Goal: Find specific page/section: Find specific page/section

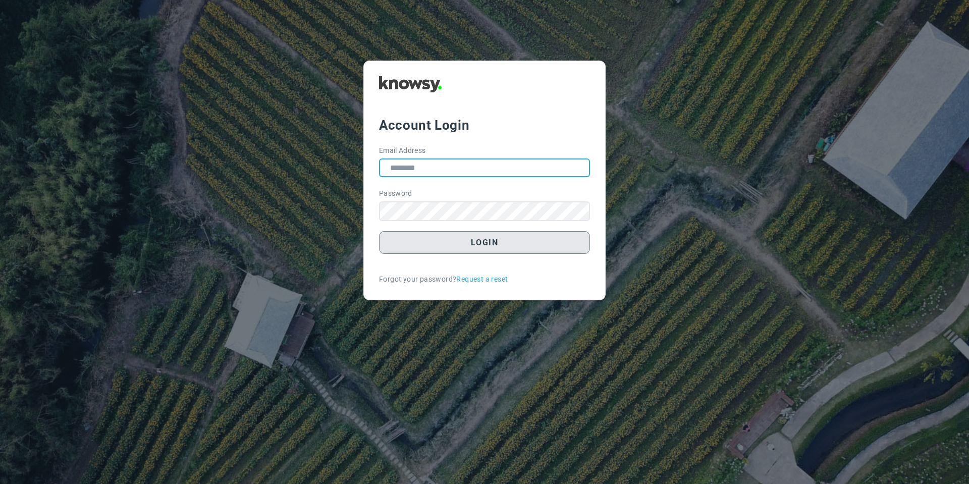
type input "**********"
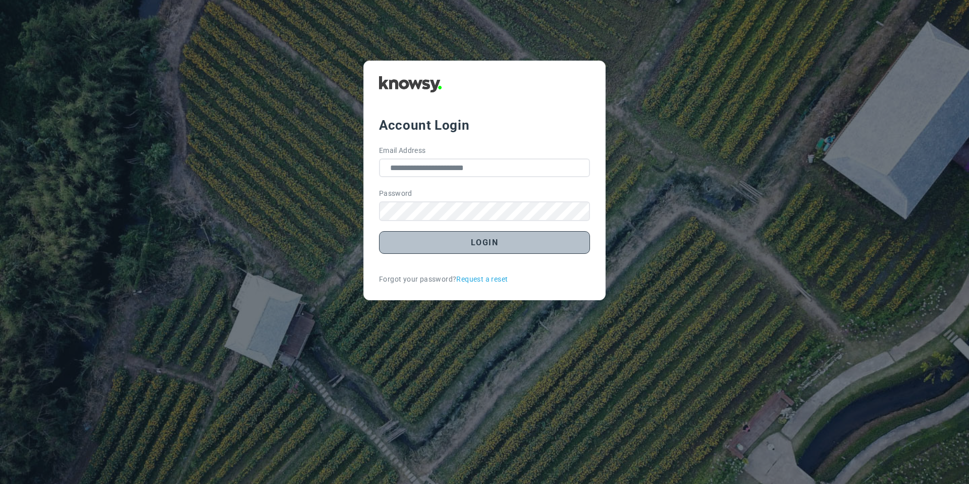
click at [424, 240] on button "Login" at bounding box center [484, 242] width 211 height 23
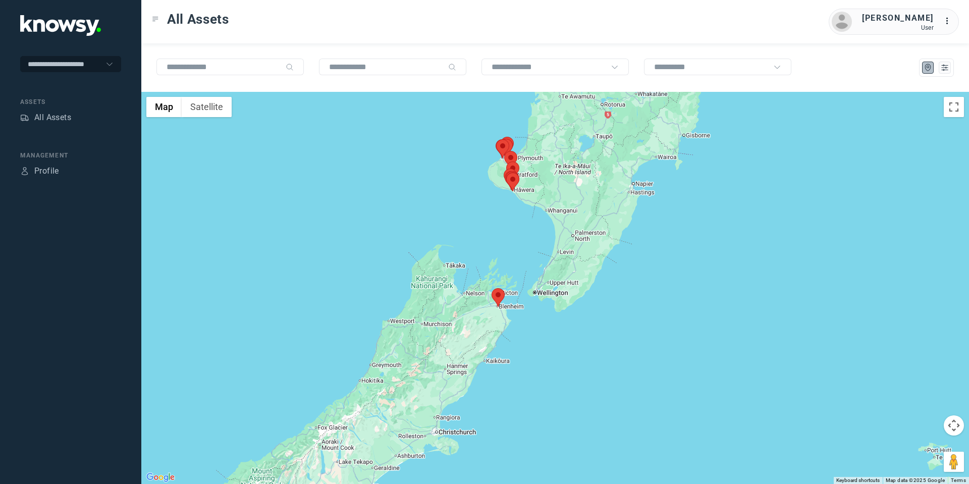
click at [491, 288] on area at bounding box center [491, 288] width 0 height 0
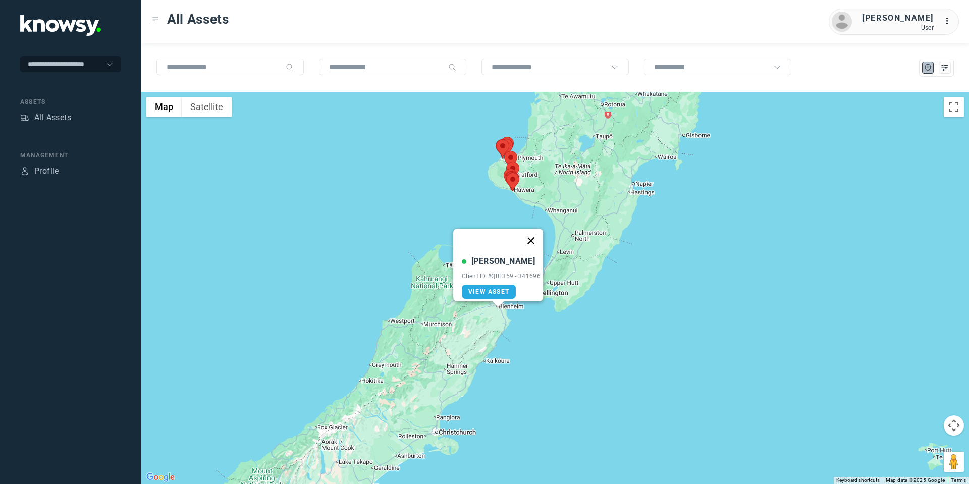
click at [540, 233] on button "Close" at bounding box center [531, 241] width 24 height 24
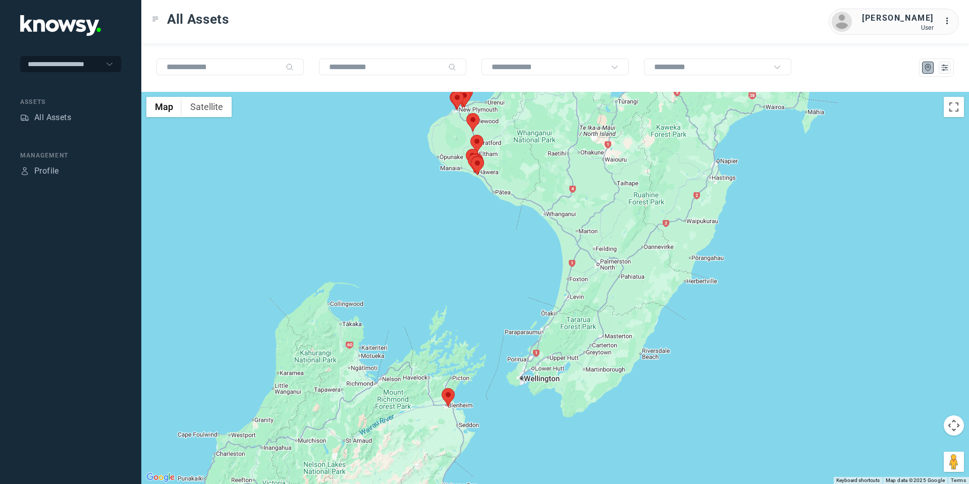
click at [951, 425] on button "Map camera controls" at bounding box center [953, 425] width 20 height 20
click at [904, 400] on button "Move up" at bounding box center [903, 400] width 20 height 20
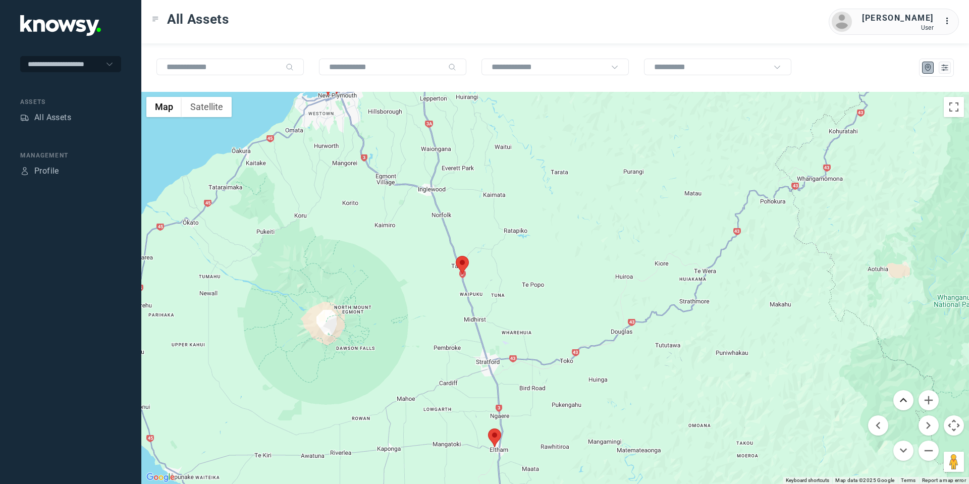
click at [903, 399] on button "Move up" at bounding box center [903, 400] width 20 height 20
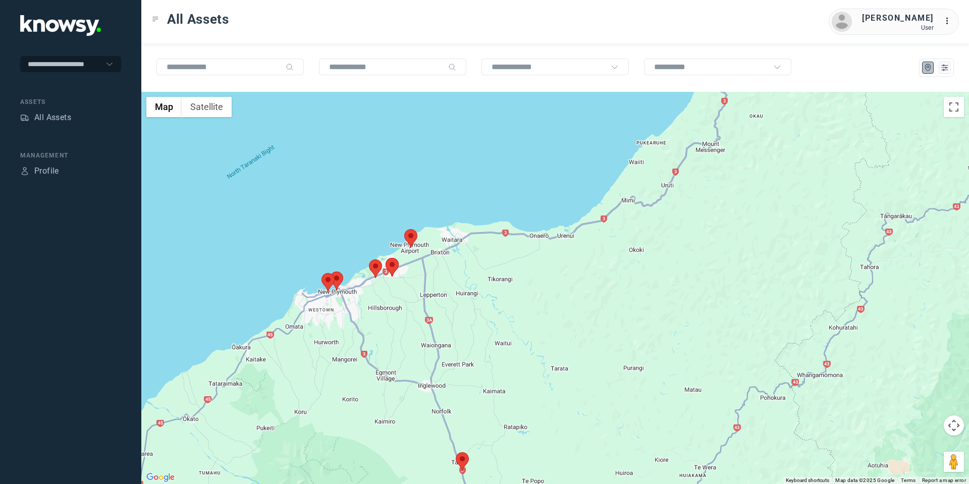
click at [404, 229] on area at bounding box center [404, 229] width 0 height 0
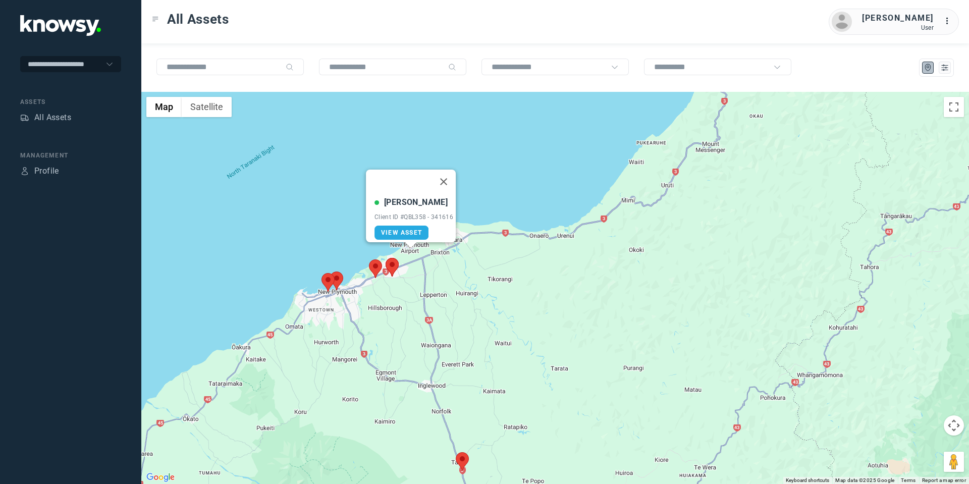
click at [385, 258] on area at bounding box center [385, 258] width 0 height 0
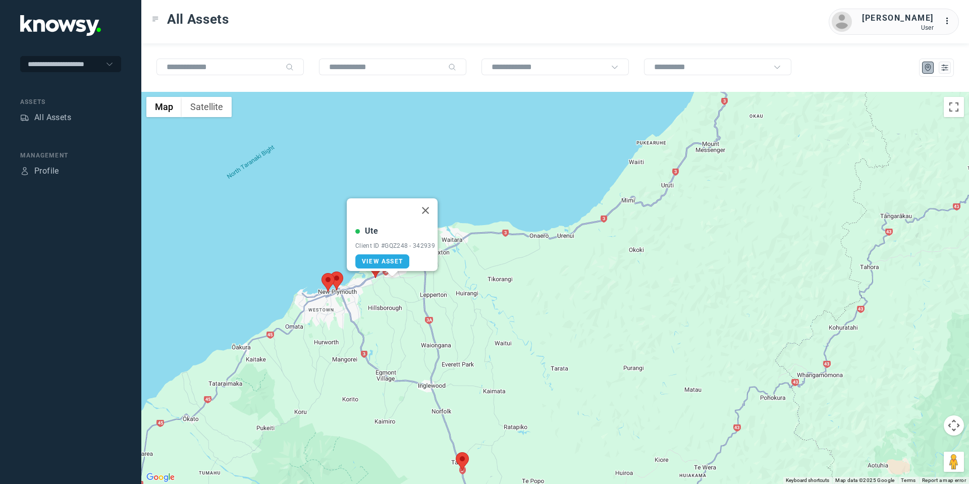
click at [373, 275] on img at bounding box center [375, 268] width 13 height 19
click at [433, 203] on button "Close" at bounding box center [425, 210] width 24 height 24
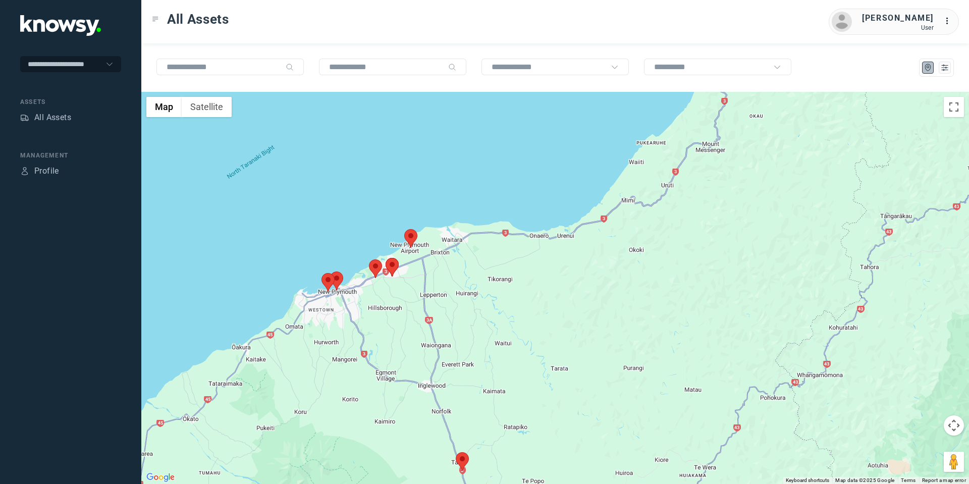
click at [369, 259] on area at bounding box center [369, 259] width 0 height 0
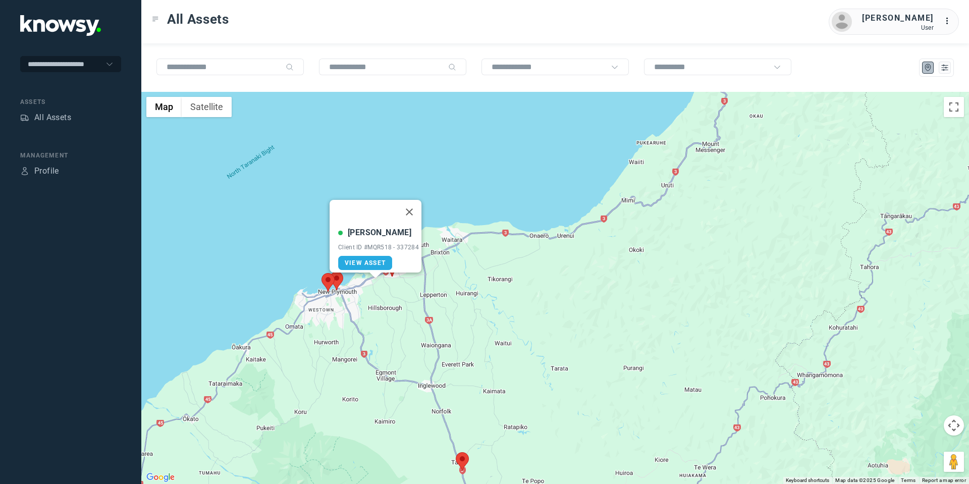
click at [330, 271] on area at bounding box center [330, 271] width 0 height 0
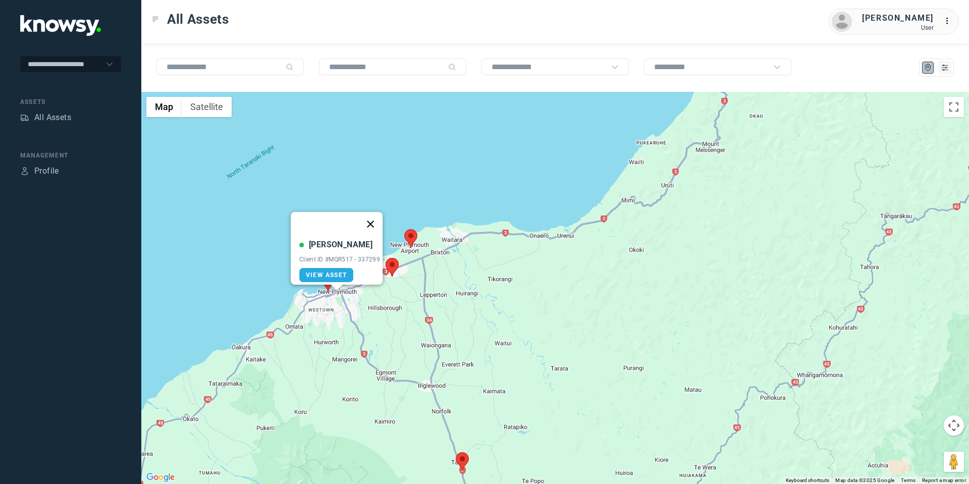
click at [375, 218] on button "Close" at bounding box center [370, 224] width 24 height 24
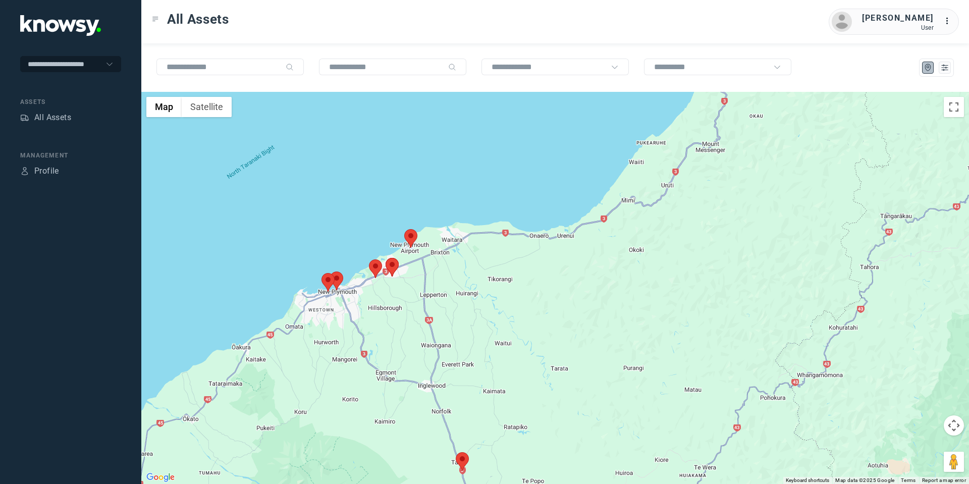
click at [321, 273] on area at bounding box center [321, 273] width 0 height 0
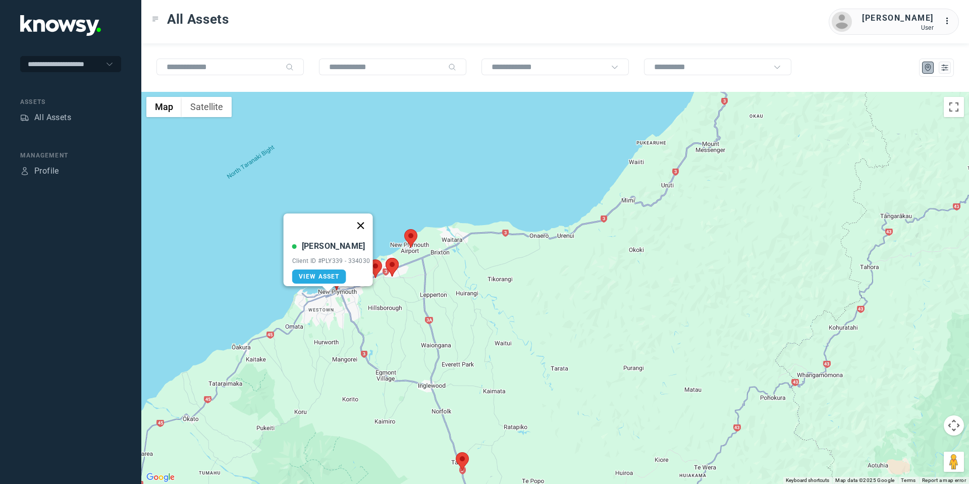
click at [365, 218] on button "Close" at bounding box center [360, 225] width 24 height 24
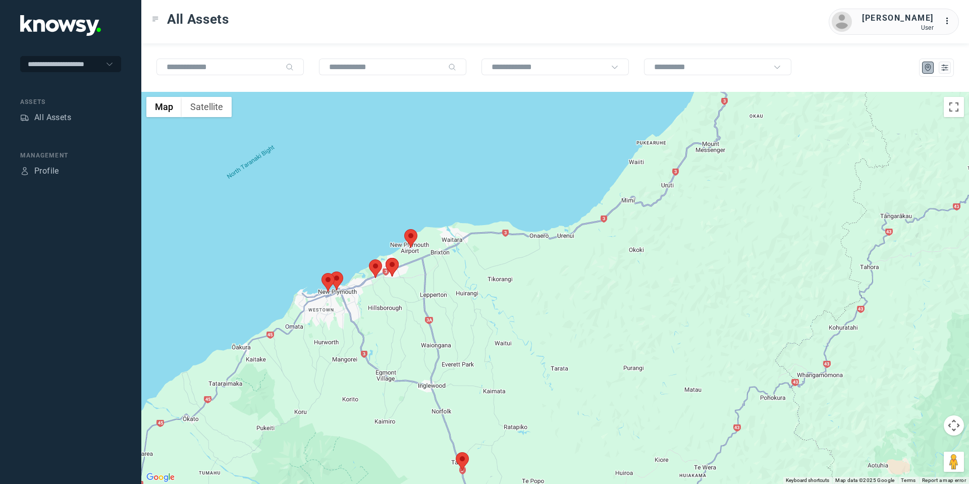
click at [456, 452] on area at bounding box center [456, 452] width 0 height 0
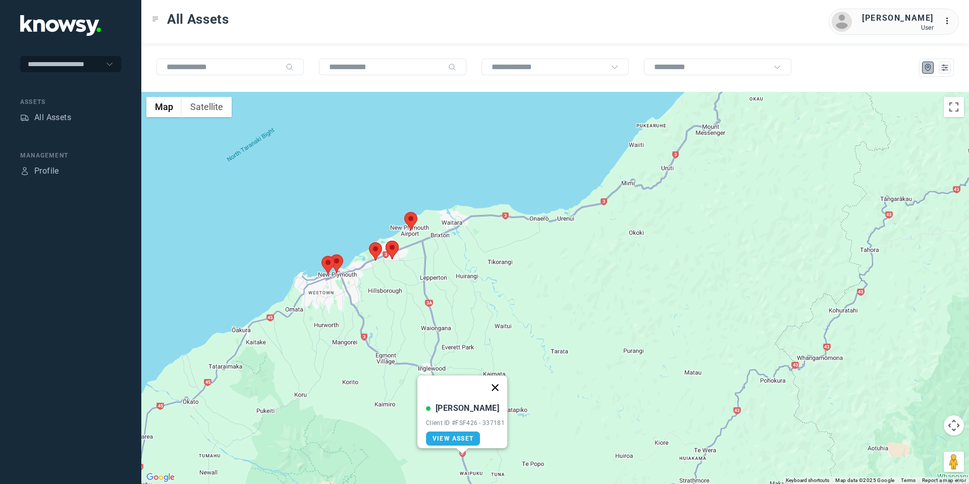
click at [495, 380] on button "Close" at bounding box center [495, 387] width 24 height 24
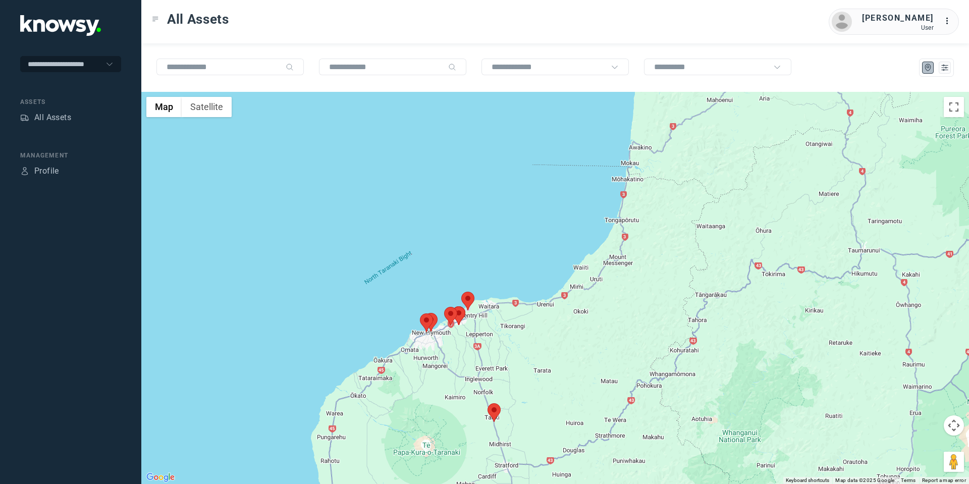
click at [952, 423] on button "Map camera controls" at bounding box center [953, 425] width 20 height 20
click at [903, 454] on button "Move down" at bounding box center [903, 450] width 20 height 20
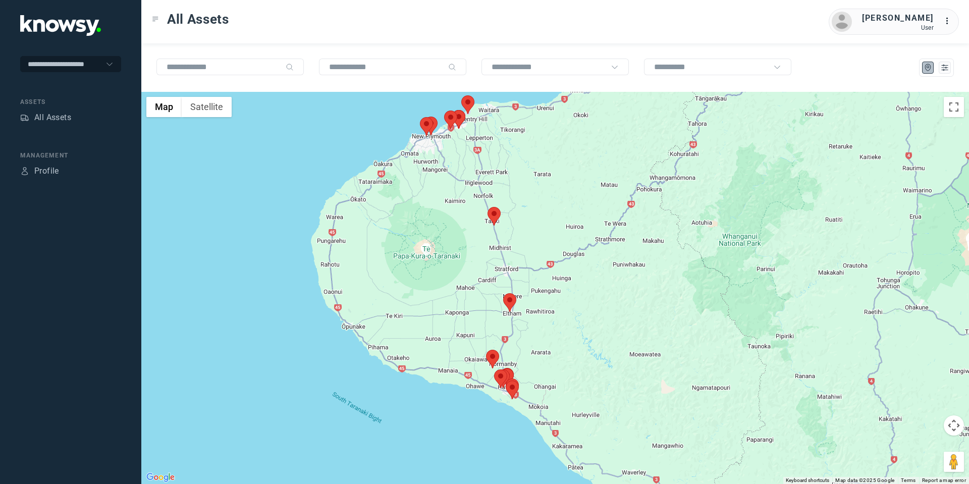
click at [503, 293] on area at bounding box center [503, 293] width 0 height 0
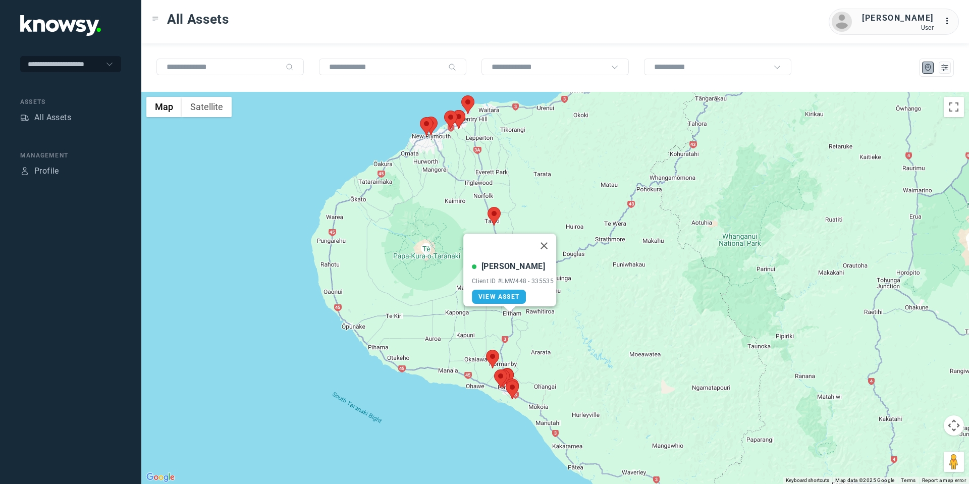
click at [948, 425] on button "Map camera controls" at bounding box center [953, 425] width 20 height 20
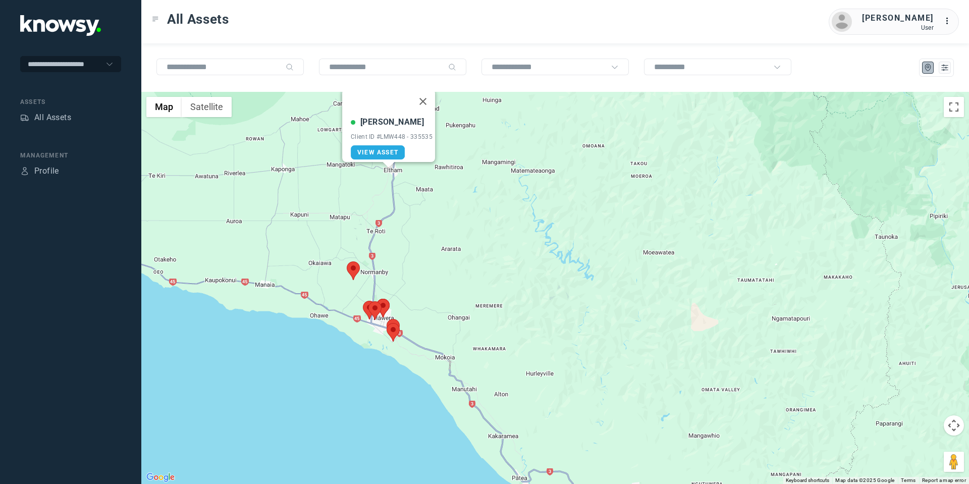
click at [347, 261] on area at bounding box center [347, 261] width 0 height 0
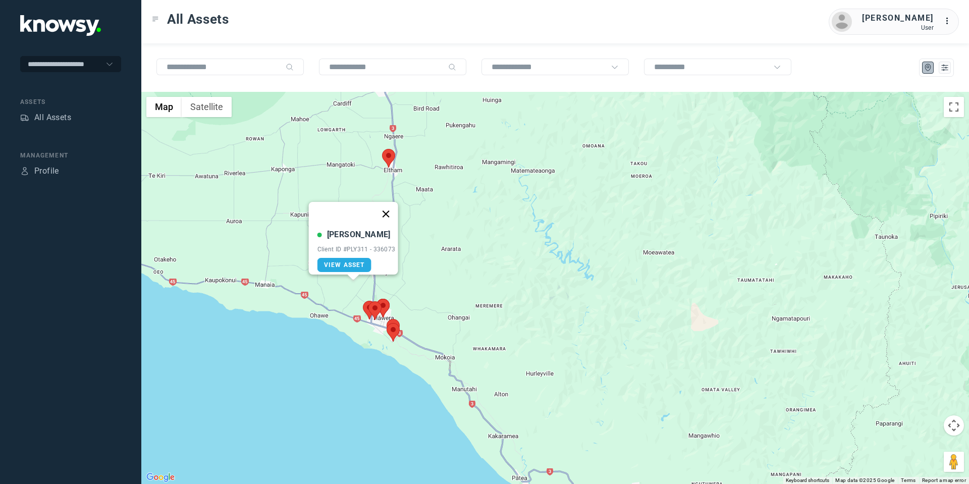
click at [388, 206] on button "Close" at bounding box center [385, 214] width 24 height 24
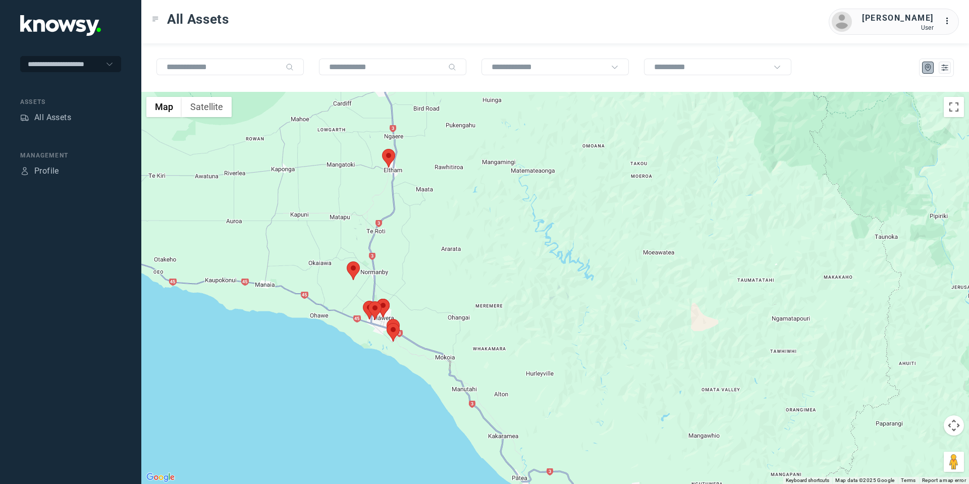
click at [956, 425] on button "Map camera controls" at bounding box center [953, 425] width 20 height 20
click at [902, 458] on button "Move down" at bounding box center [903, 450] width 20 height 20
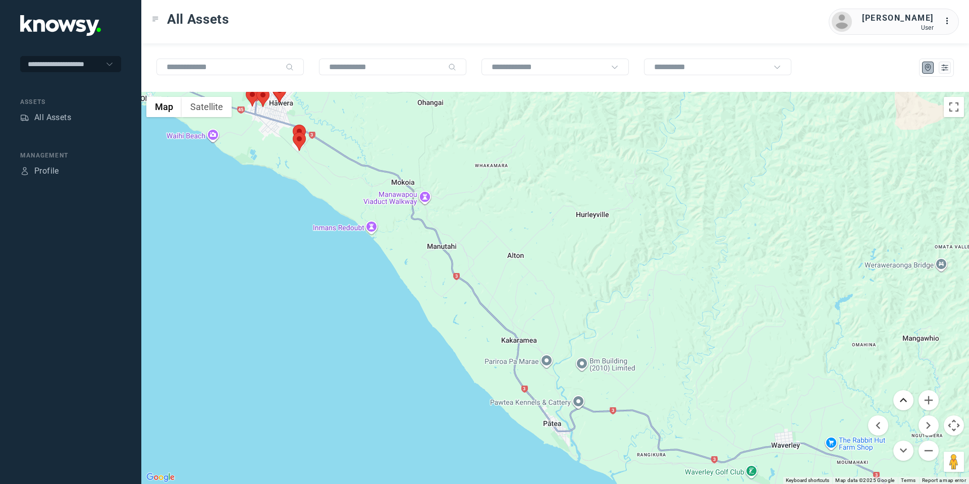
click at [902, 398] on button "Move up" at bounding box center [903, 400] width 20 height 20
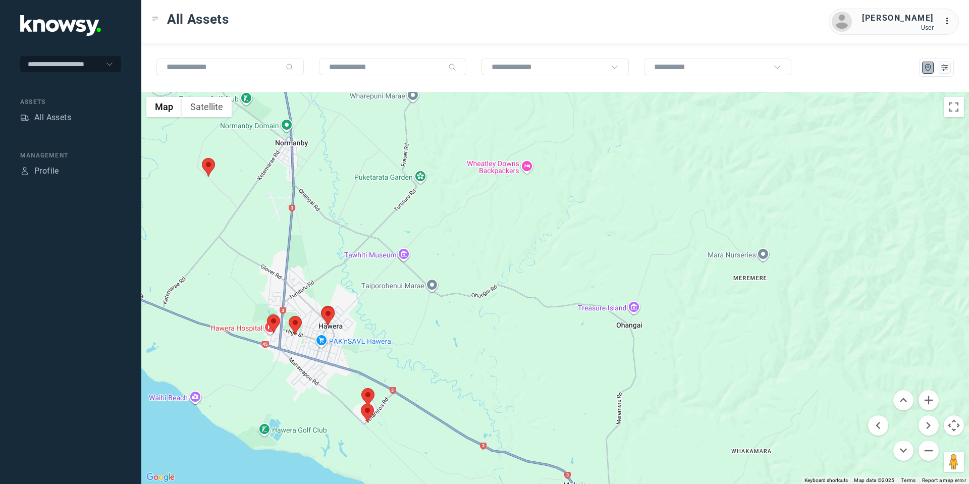
click at [289, 316] on area at bounding box center [289, 316] width 0 height 0
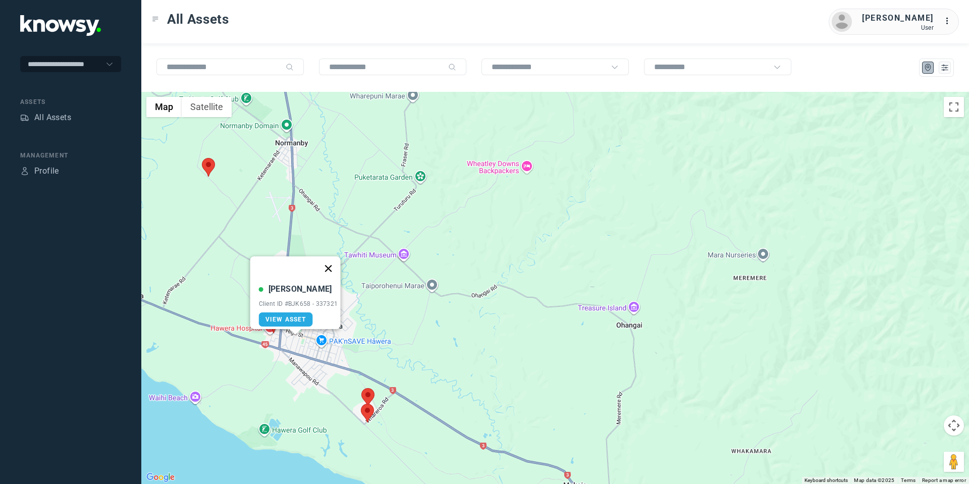
click at [336, 261] on button "Close" at bounding box center [328, 268] width 24 height 24
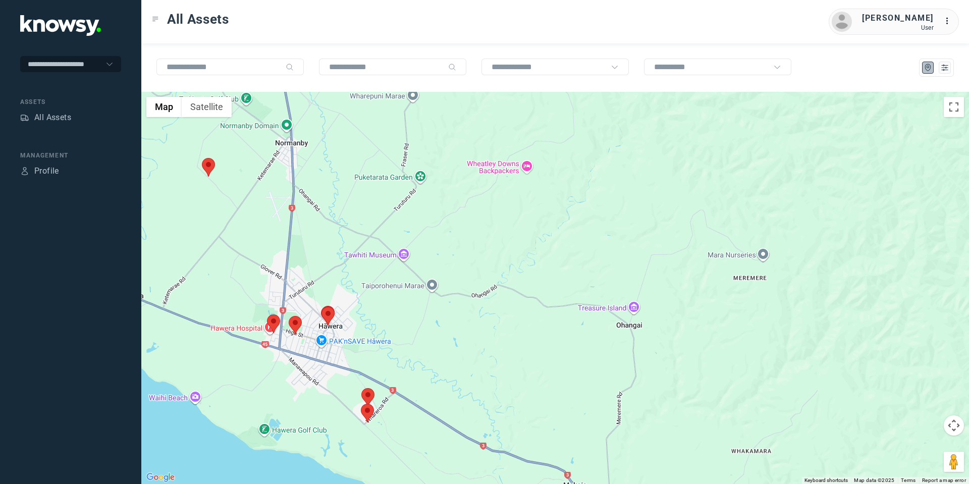
click at [321, 307] on area at bounding box center [321, 307] width 0 height 0
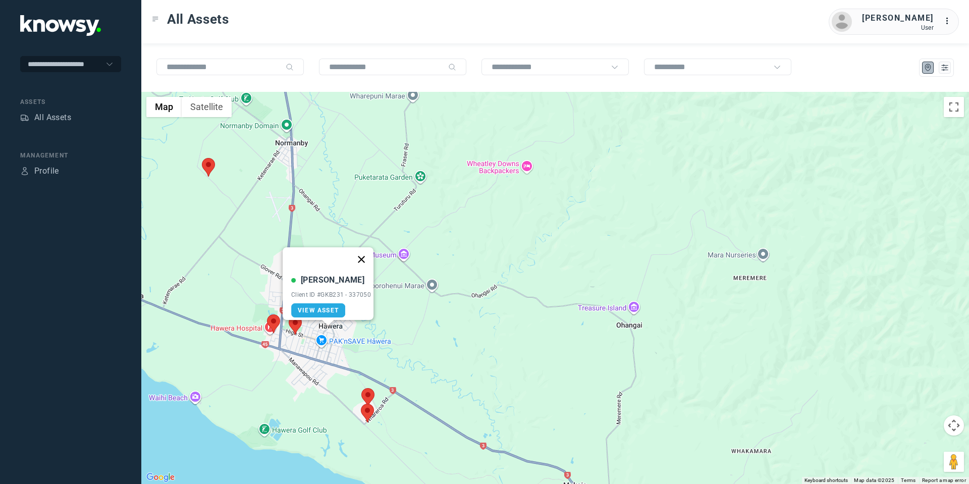
click at [364, 252] on button "Close" at bounding box center [361, 259] width 24 height 24
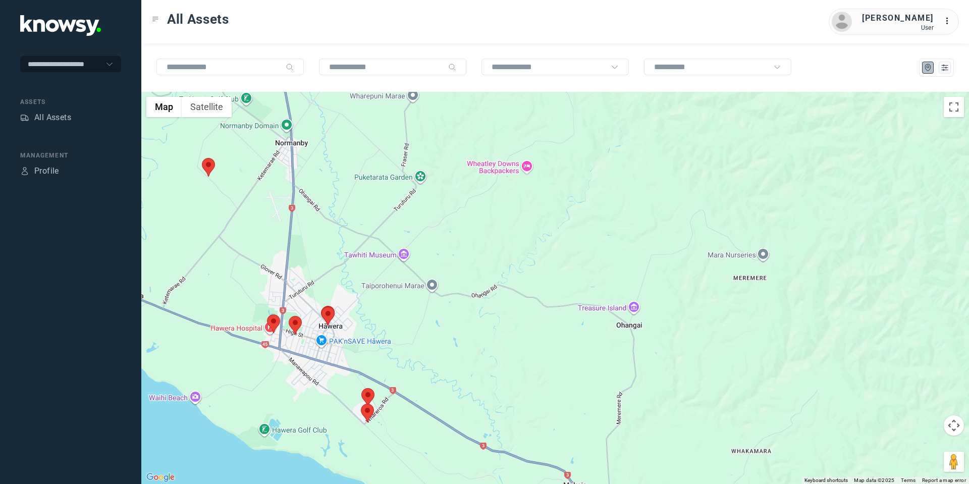
click at [267, 314] on area at bounding box center [267, 314] width 0 height 0
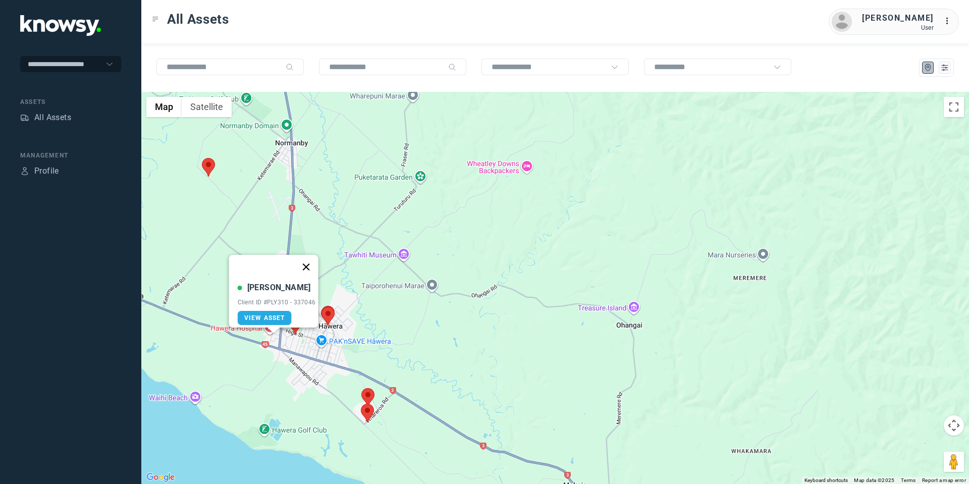
click at [312, 260] on button "Close" at bounding box center [306, 267] width 24 height 24
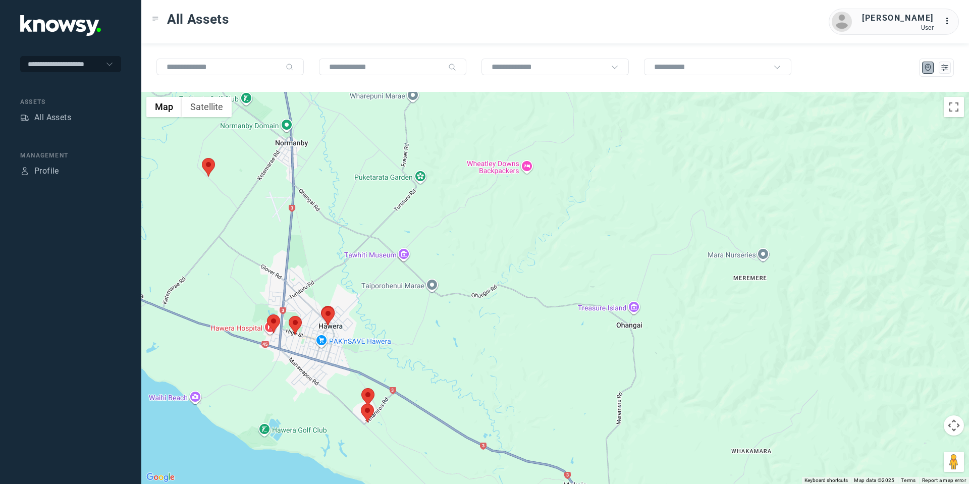
click at [361, 404] on area at bounding box center [361, 404] width 0 height 0
click at [404, 348] on button "Close" at bounding box center [400, 356] width 24 height 24
click at [361, 388] on area at bounding box center [361, 388] width 0 height 0
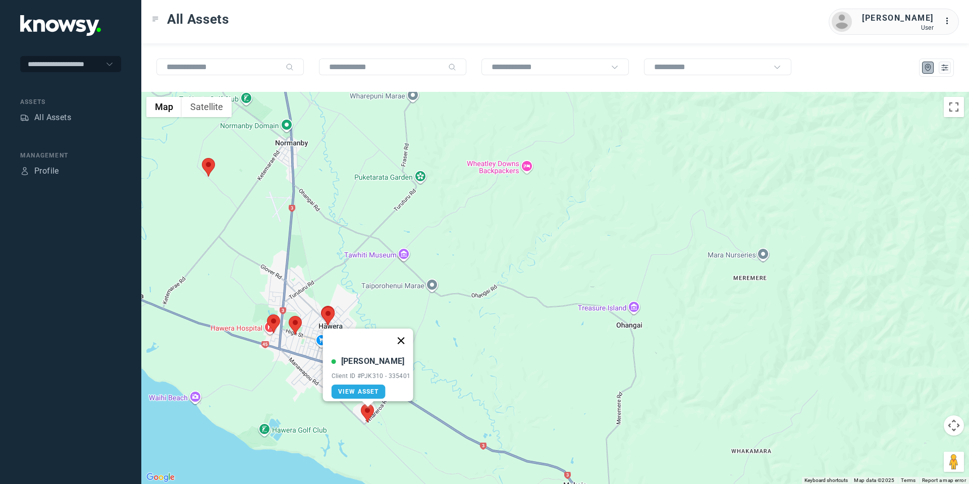
click at [400, 336] on button "Close" at bounding box center [400, 340] width 24 height 24
